Goal: Task Accomplishment & Management: Manage account settings

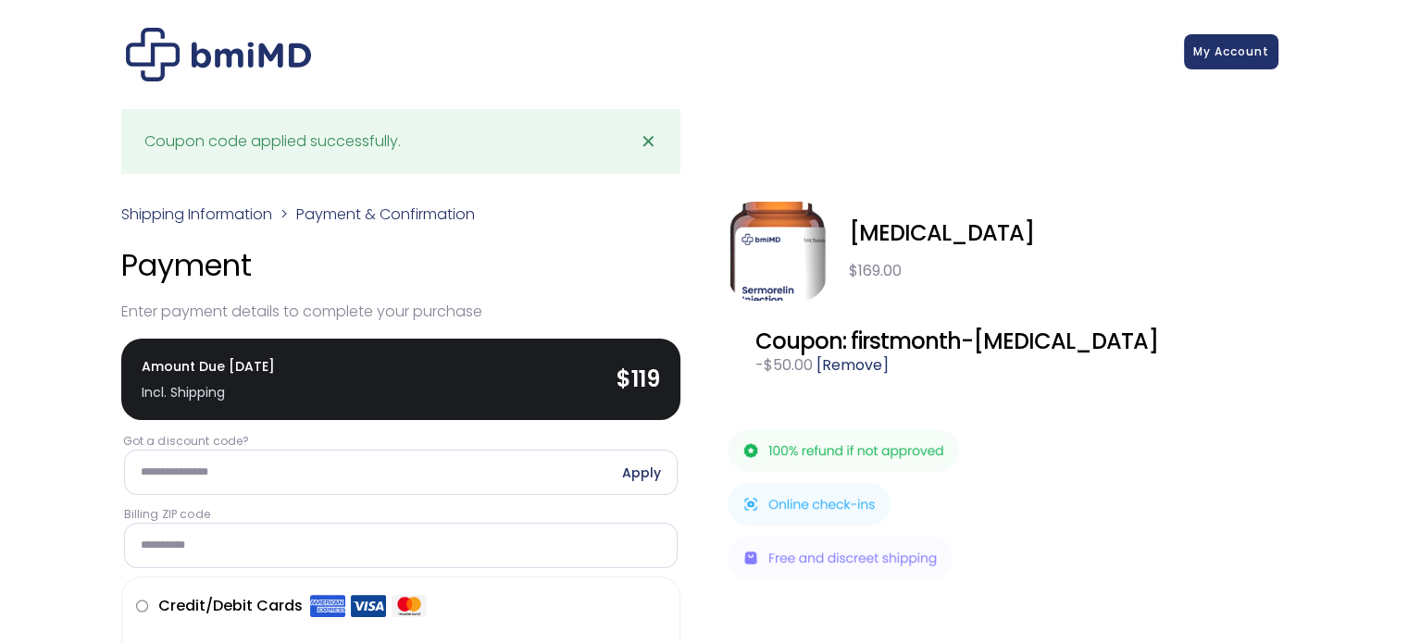
click at [1219, 45] on span "My Account" at bounding box center [1231, 52] width 76 height 16
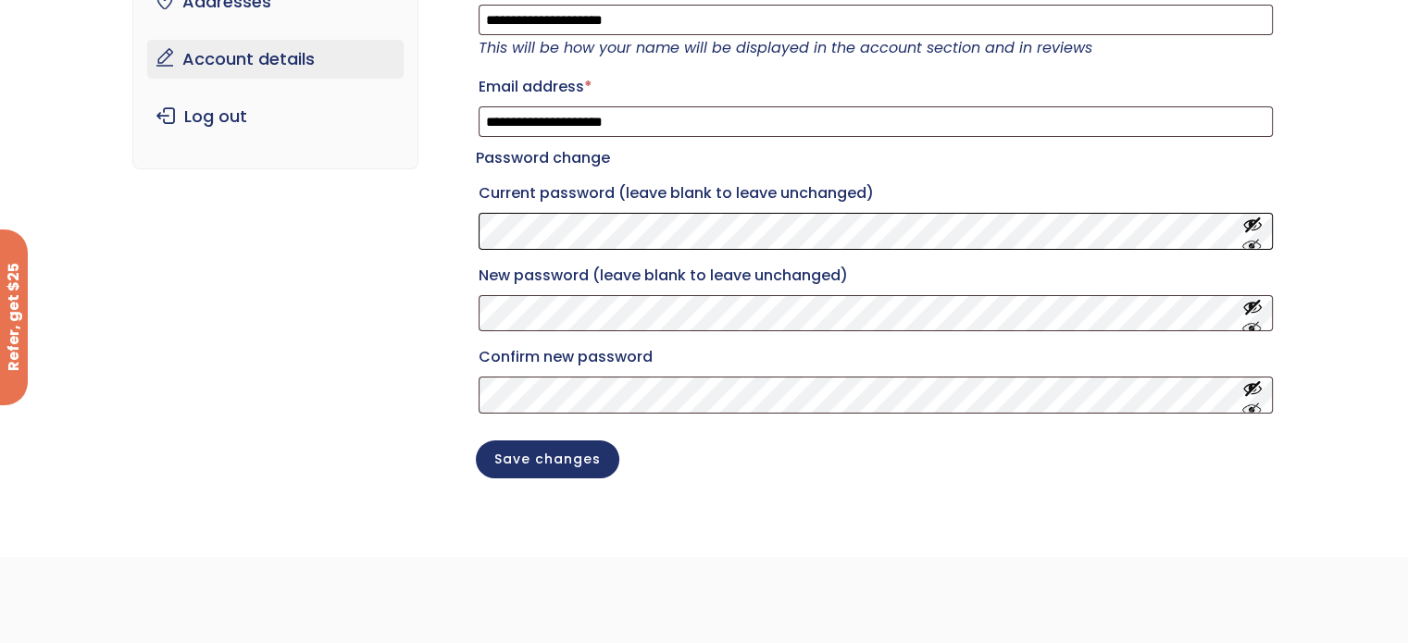
scroll to position [370, 0]
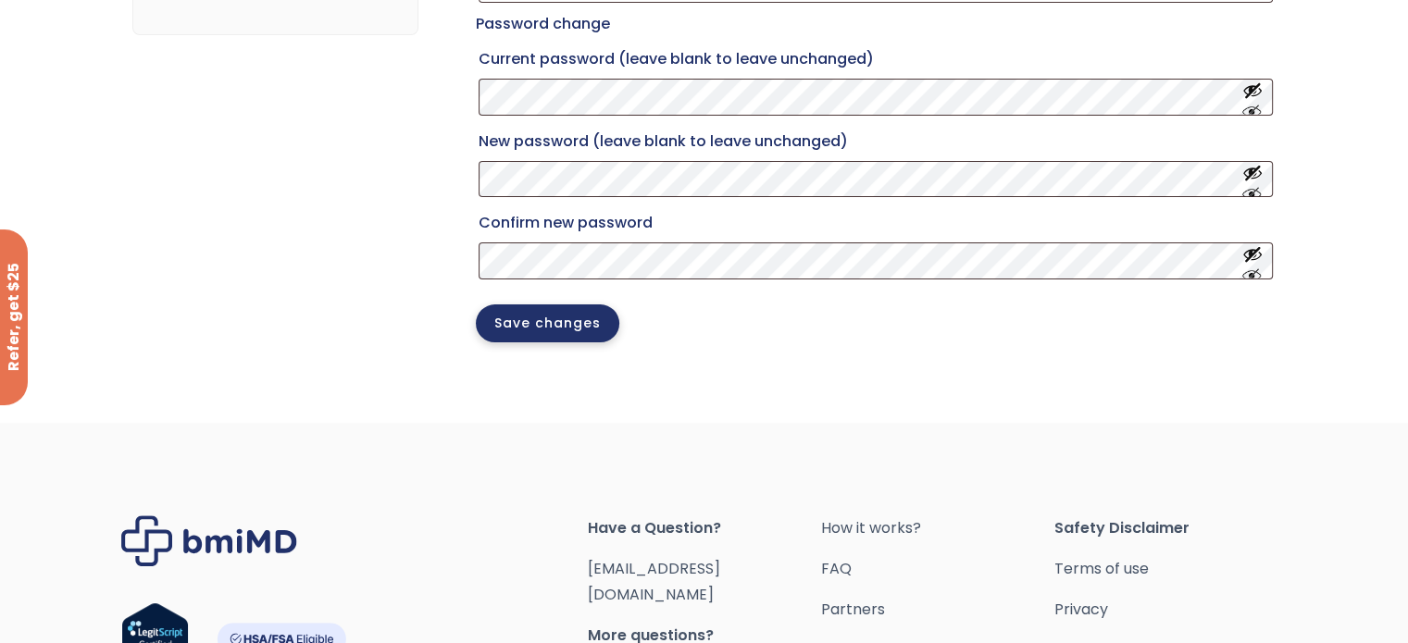
click at [548, 339] on button "Save changes" at bounding box center [548, 324] width 144 height 38
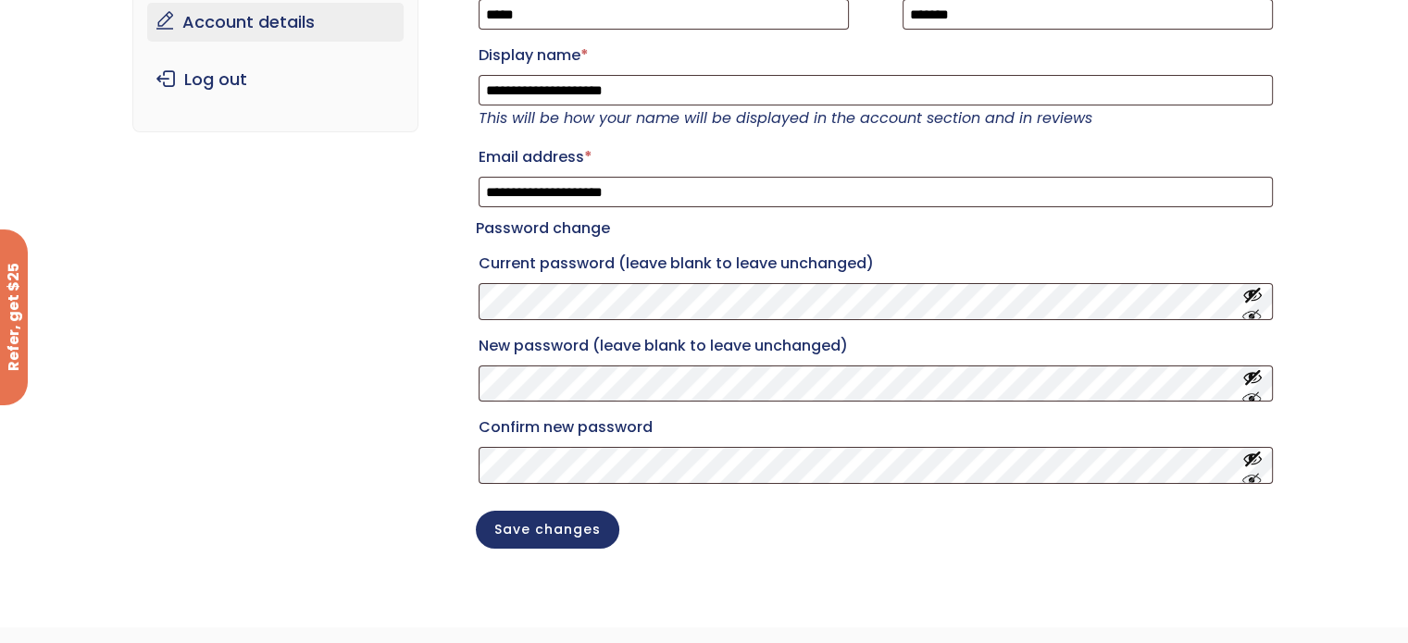
scroll to position [278, 0]
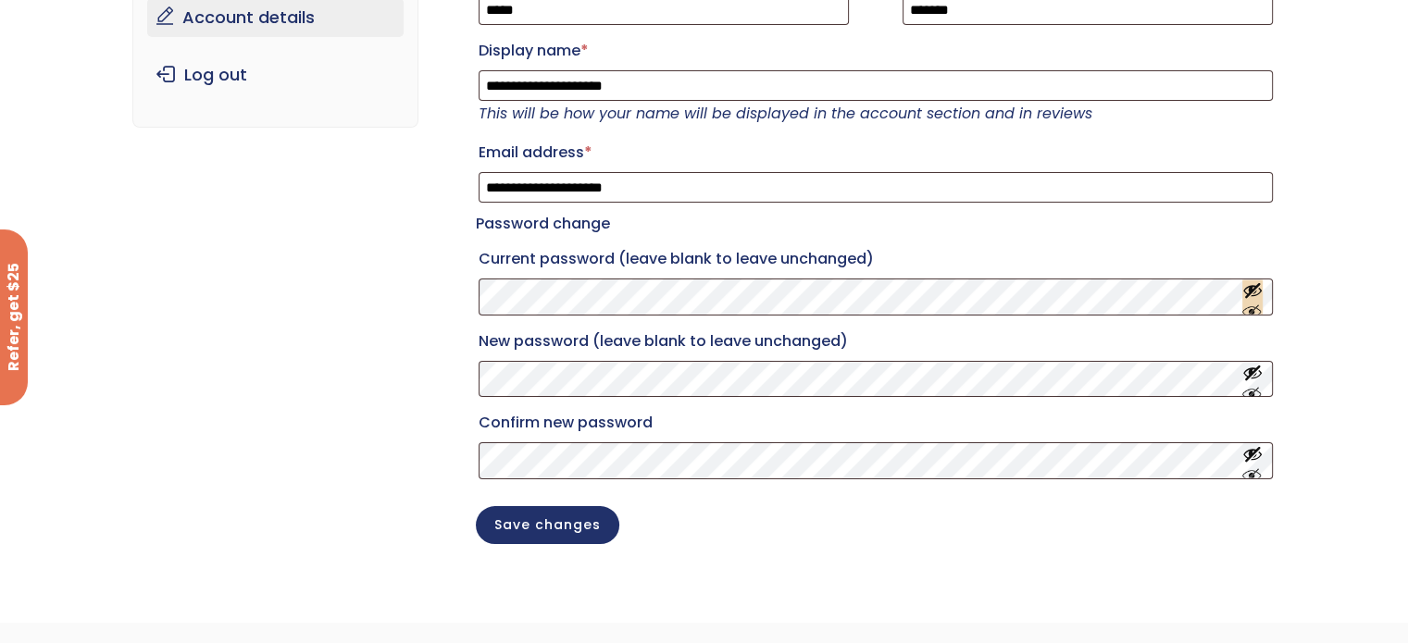
click at [1248, 314] on button "Show password" at bounding box center [1253, 297] width 20 height 34
click at [509, 477] on p "Confirm new password" at bounding box center [876, 444] width 800 height 77
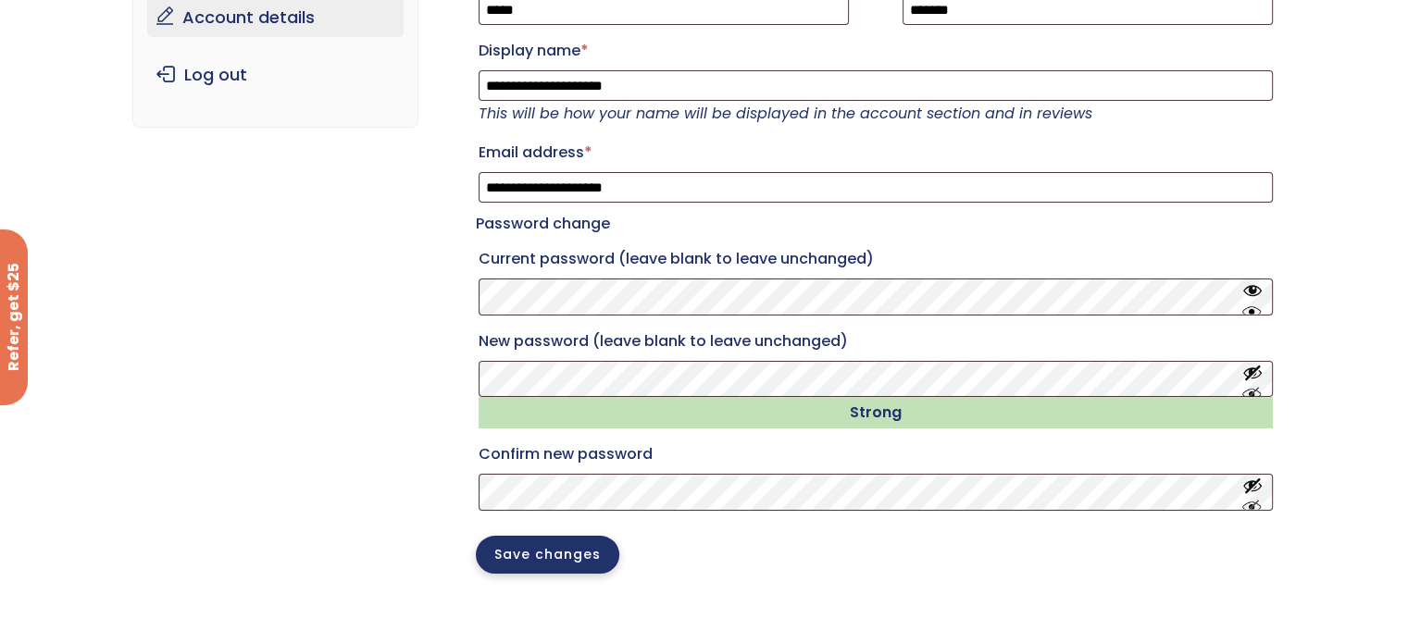
click at [560, 572] on button "Save changes" at bounding box center [548, 555] width 144 height 38
